Goal: Check status: Check status

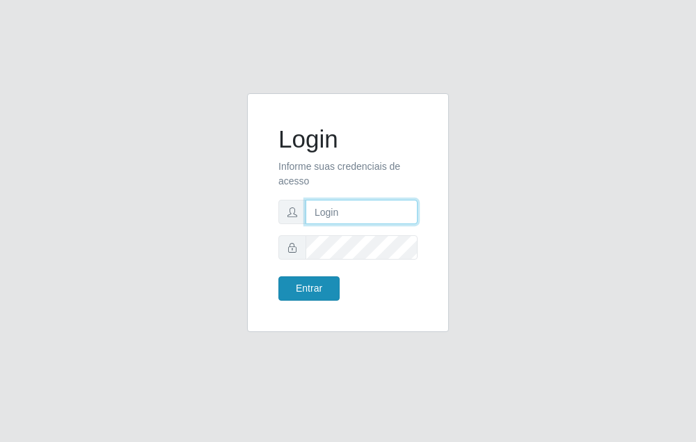
type input "raiane@B7"
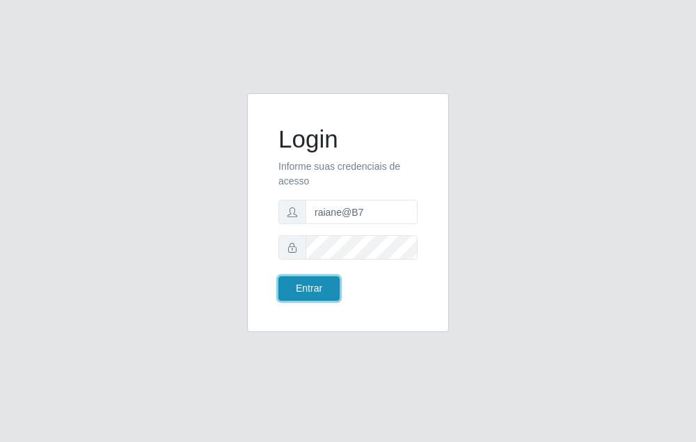
click at [319, 284] on button "Entrar" at bounding box center [308, 288] width 61 height 24
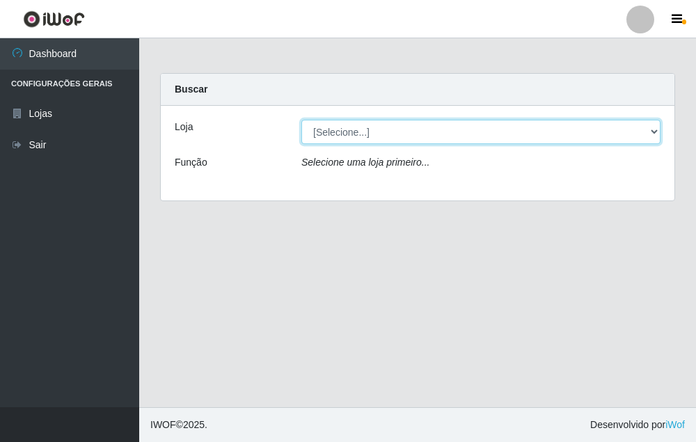
drag, startPoint x: 654, startPoint y: 134, endPoint x: 646, endPoint y: 145, distance: 13.5
click at [654, 136] on select "[Selecione...] Bemais Supermercados - B7 Oitizeiro" at bounding box center [480, 132] width 359 height 24
select select "411"
click at [301, 120] on select "[Selecione...] Bemais Supermercados - B7 Oitizeiro" at bounding box center [480, 132] width 359 height 24
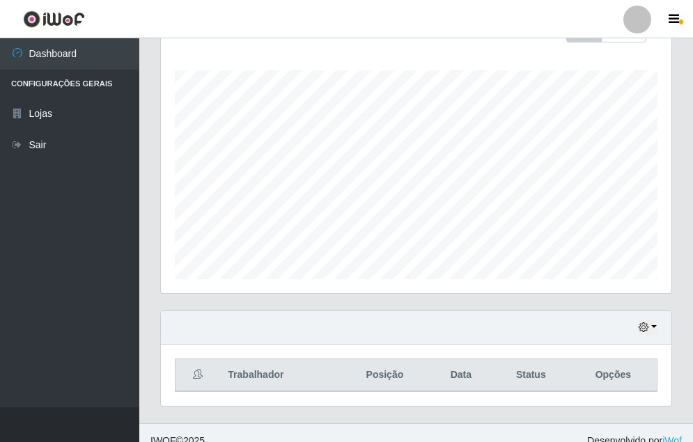
scroll to position [235, 0]
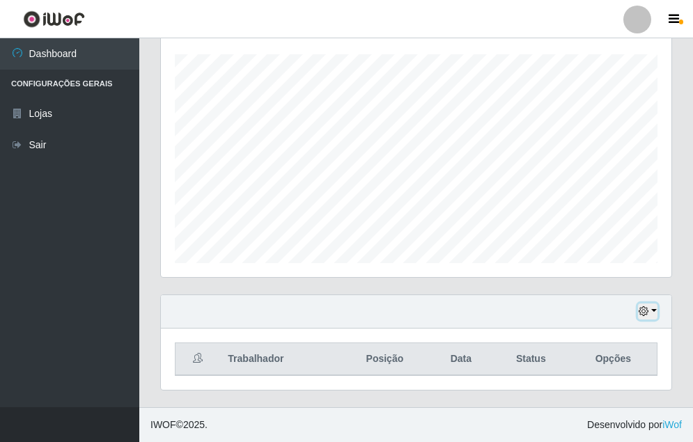
click at [646, 315] on icon "button" at bounding box center [643, 311] width 10 height 10
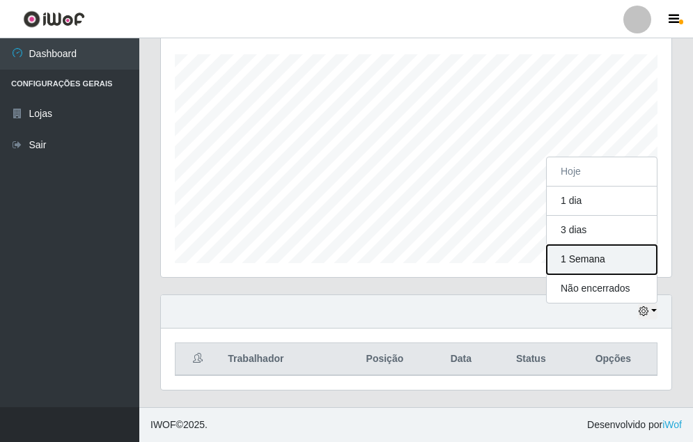
click at [624, 258] on button "1 Semana" at bounding box center [601, 259] width 110 height 29
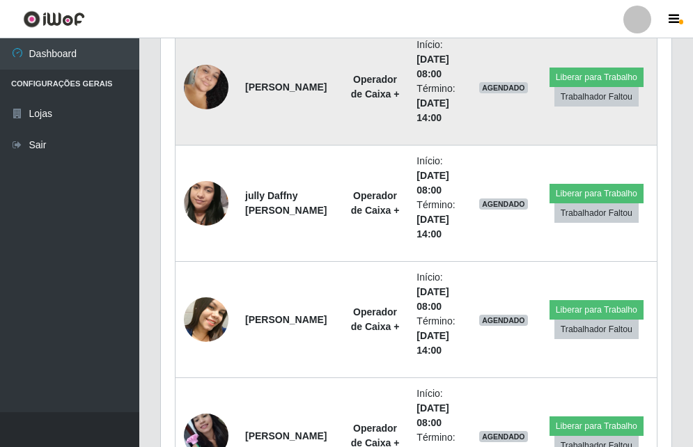
scroll to position [746, 0]
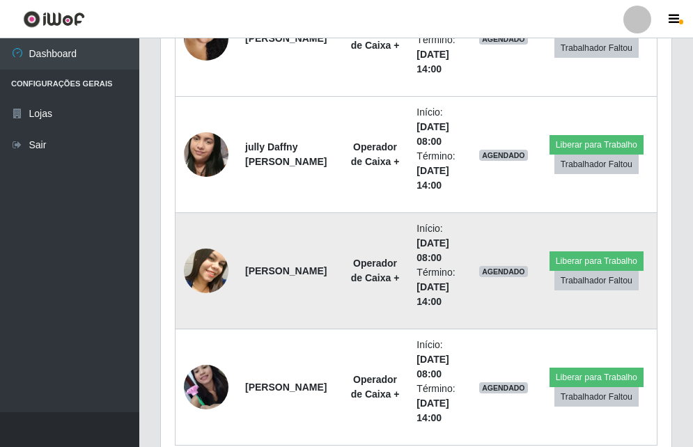
click at [214, 278] on img at bounding box center [206, 271] width 45 height 56
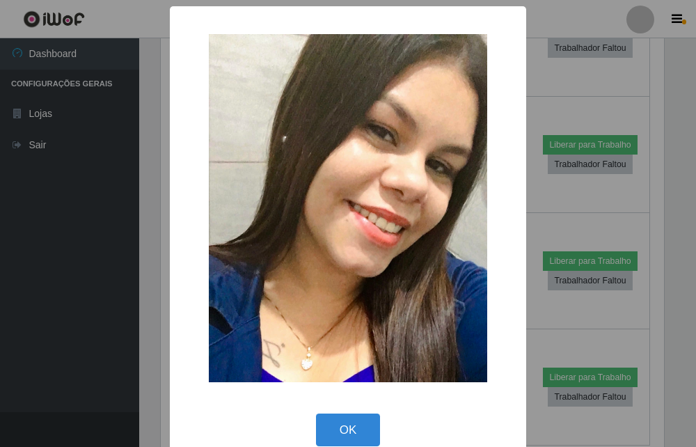
click at [530, 185] on div "× OK Cancel" at bounding box center [348, 223] width 696 height 447
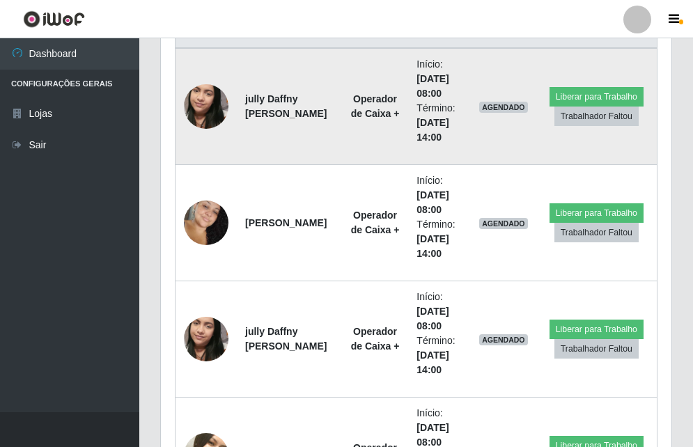
scroll to position [537, 0]
